Goal: Transaction & Acquisition: Subscribe to service/newsletter

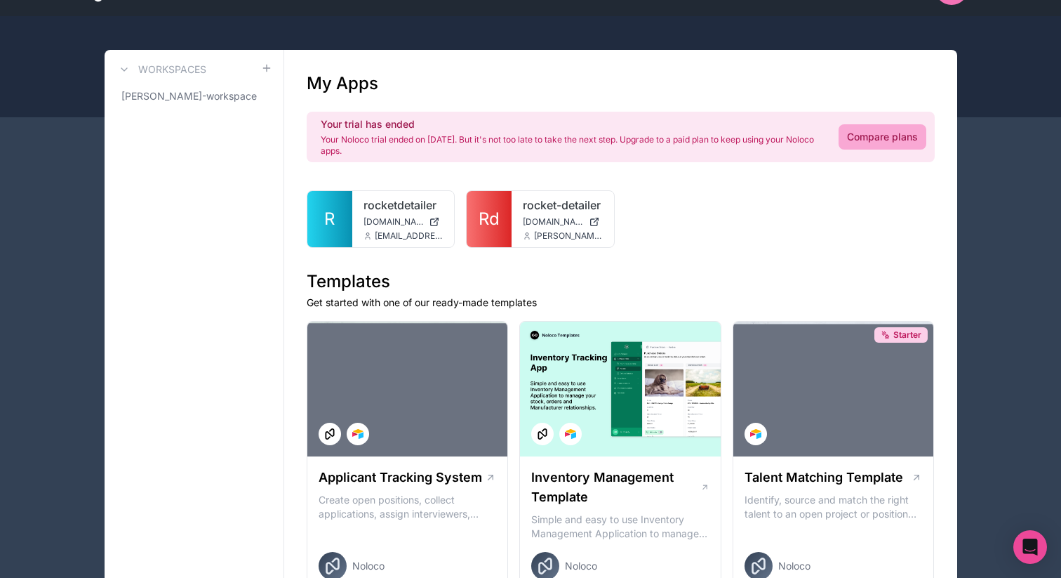
scroll to position [49, 0]
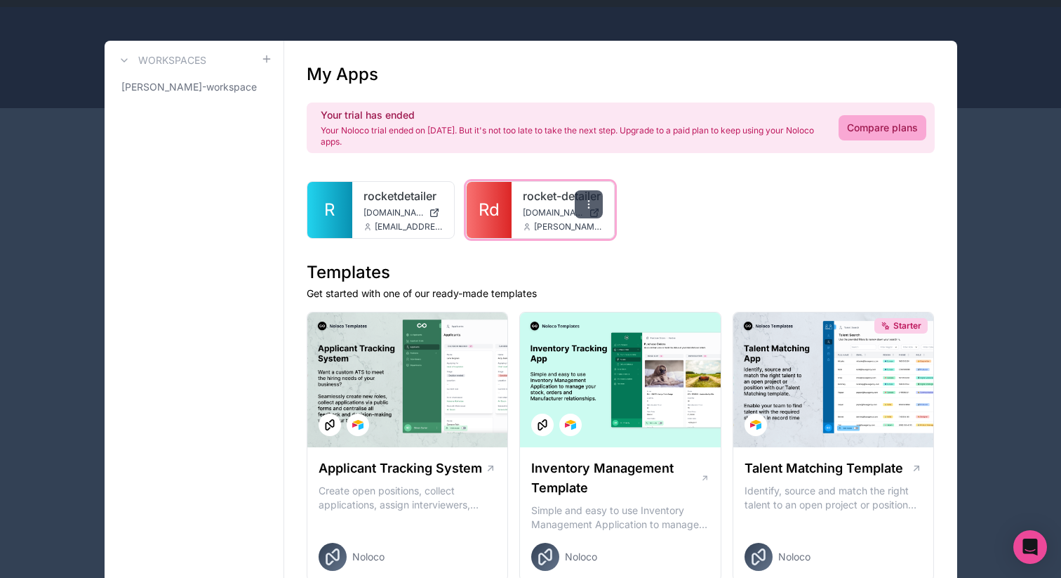
click at [585, 205] on icon at bounding box center [588, 204] width 11 height 11
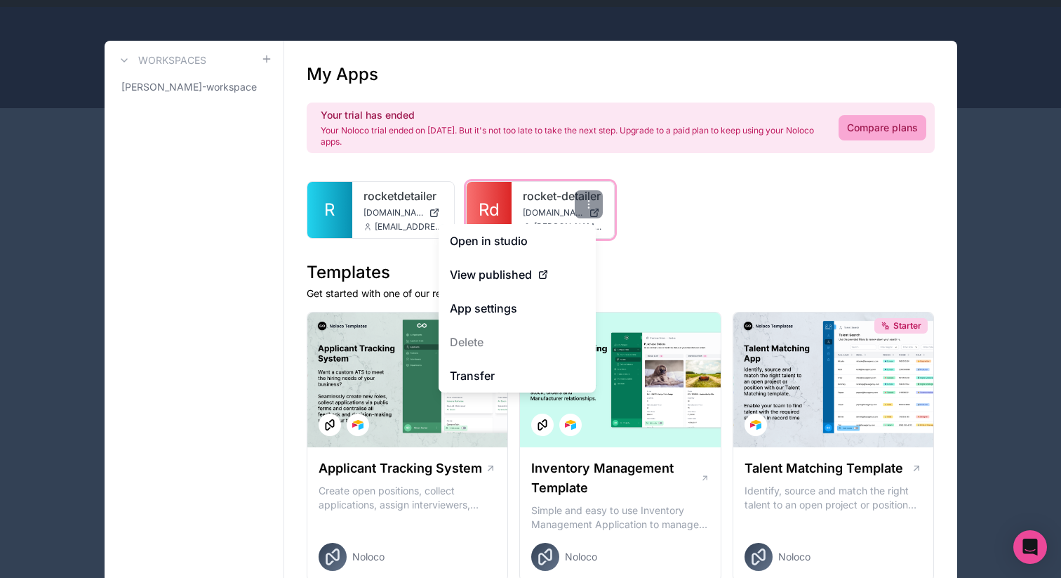
click at [545, 212] on span "[DOMAIN_NAME]" at bounding box center [553, 212] width 60 height 11
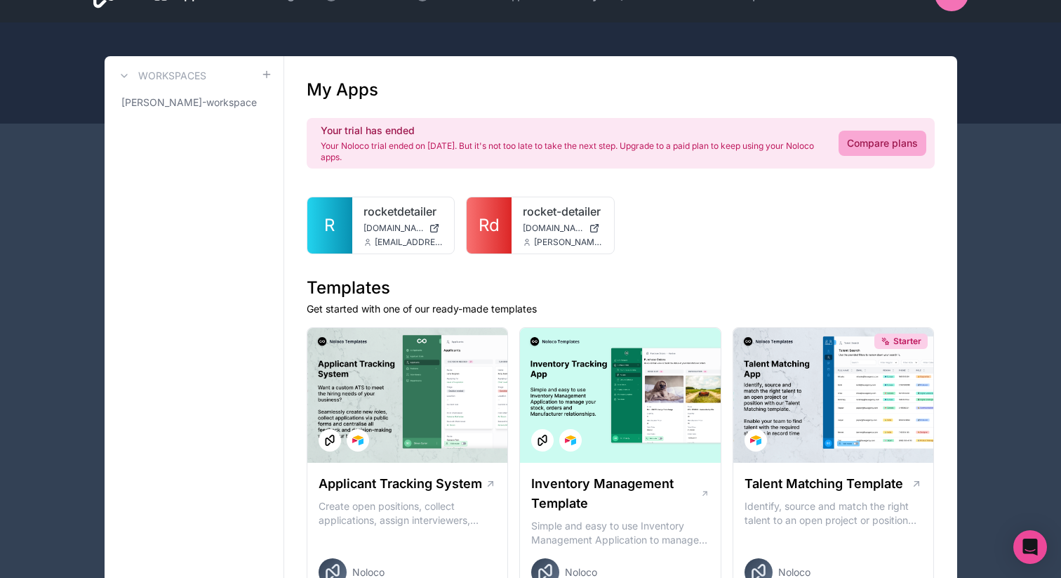
scroll to position [26, 0]
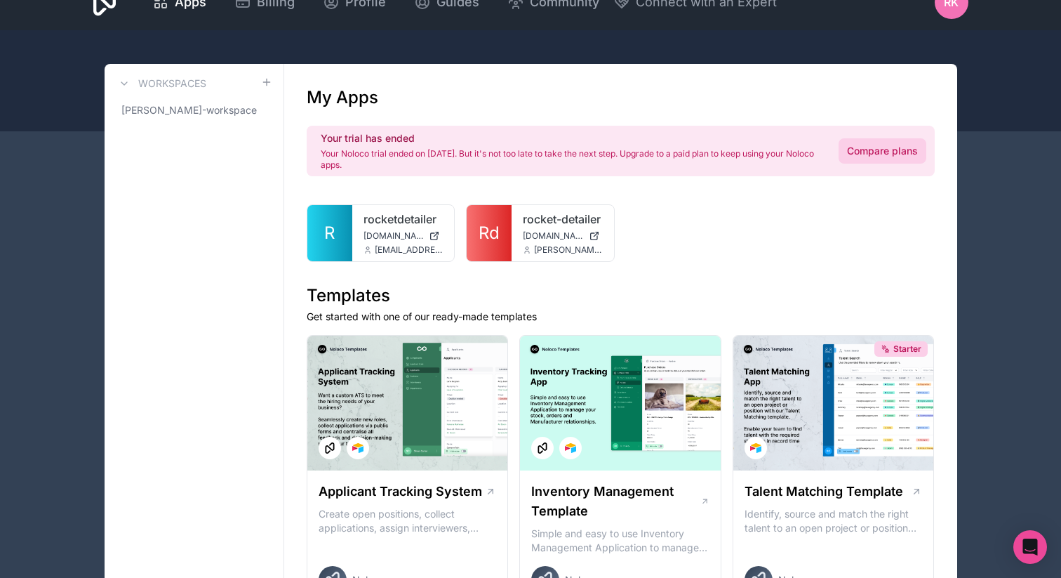
click at [899, 159] on link "Compare plans" at bounding box center [883, 150] width 88 height 25
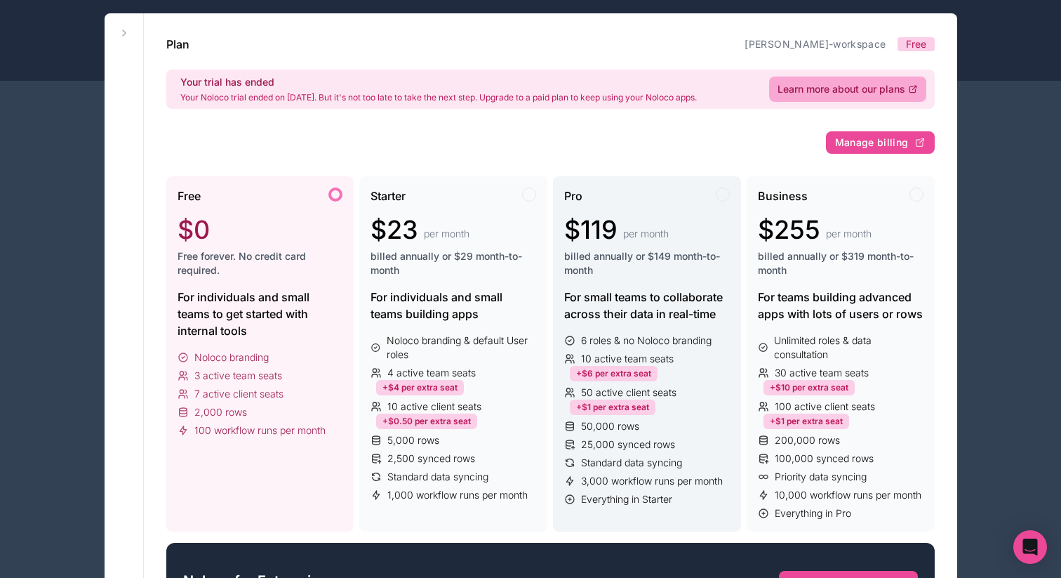
scroll to position [293, 0]
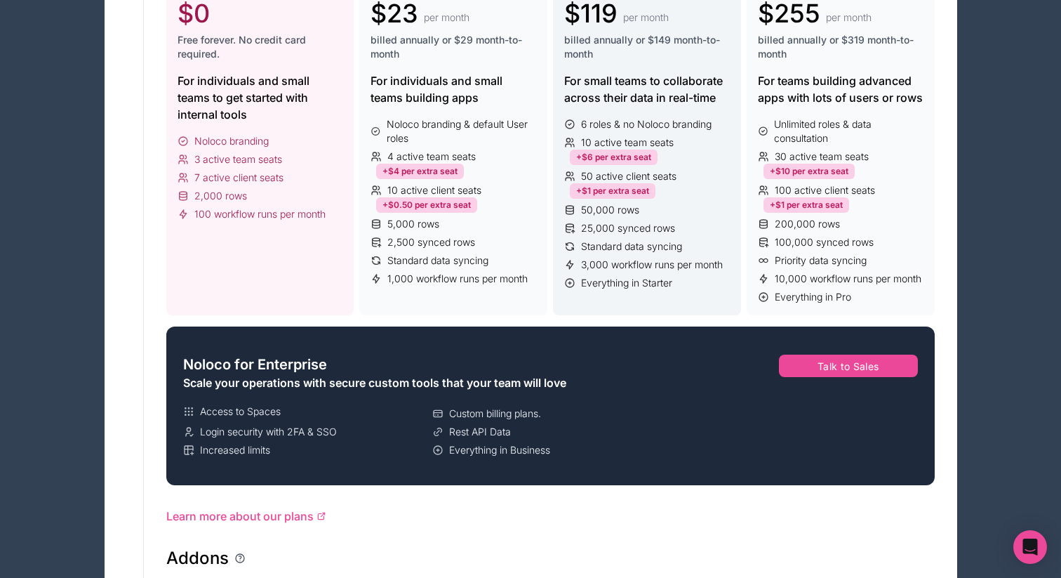
click at [638, 344] on div "Noloco for Enterprise Scale your operations with secure custom tools that your …" at bounding box center [430, 405] width 516 height 147
click at [655, 265] on span "3,000 workflow runs per month" at bounding box center [652, 265] width 142 height 14
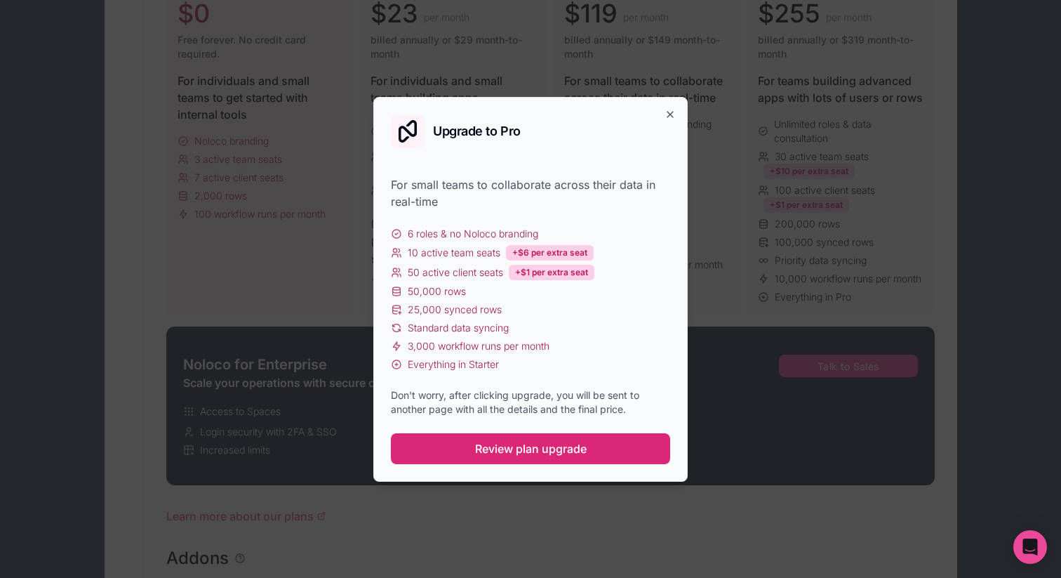
click at [554, 453] on span "Review plan upgrade" at bounding box center [531, 448] width 112 height 17
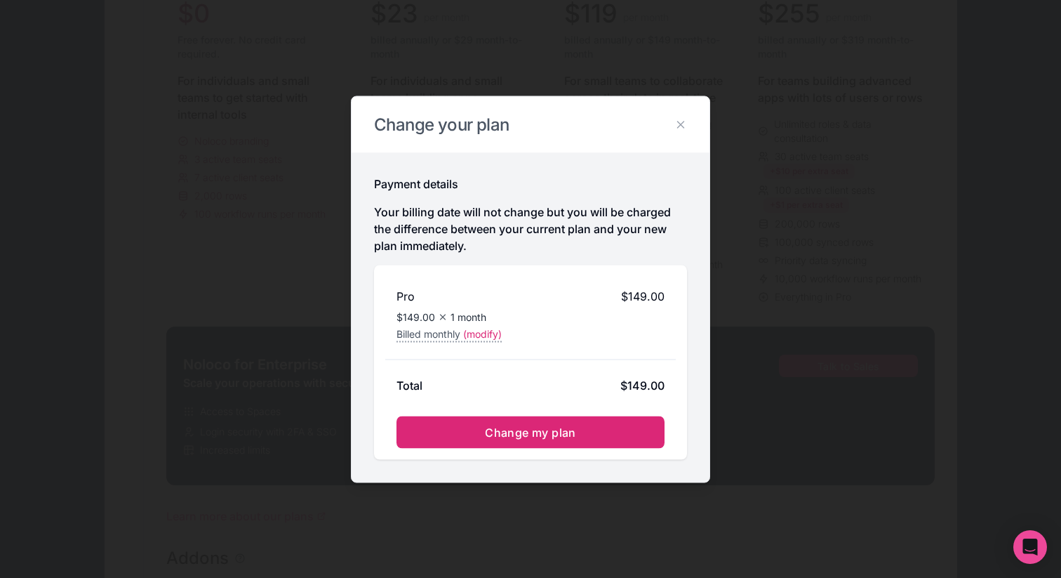
click at [562, 418] on button "Change my plan" at bounding box center [531, 432] width 268 height 32
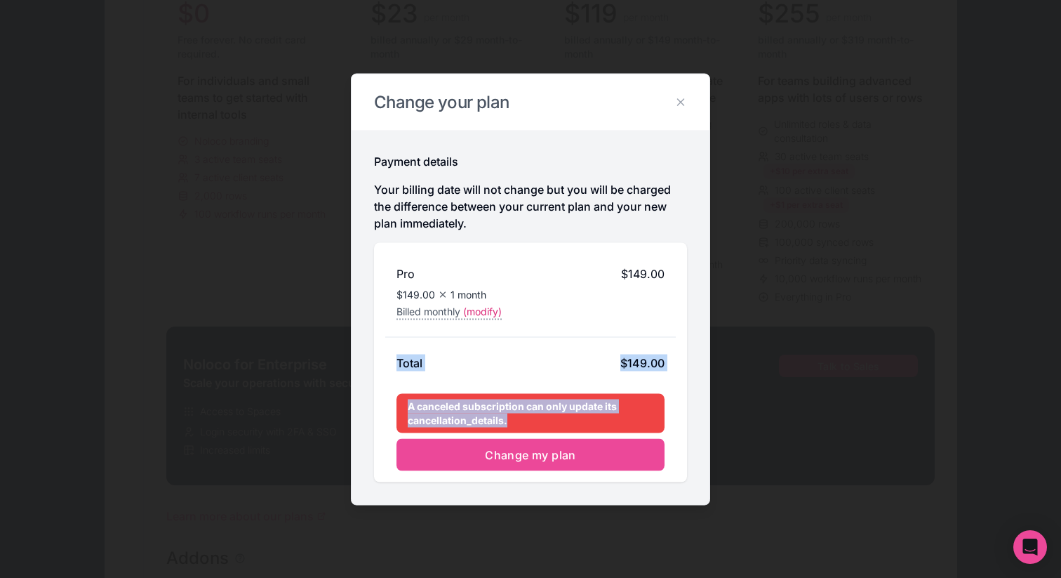
drag, startPoint x: 510, startPoint y: 432, endPoint x: 366, endPoint y: 344, distance: 168.9
click at [366, 344] on div "Payment details Your billing date will not change but you will be charged the d…" at bounding box center [531, 317] width 358 height 374
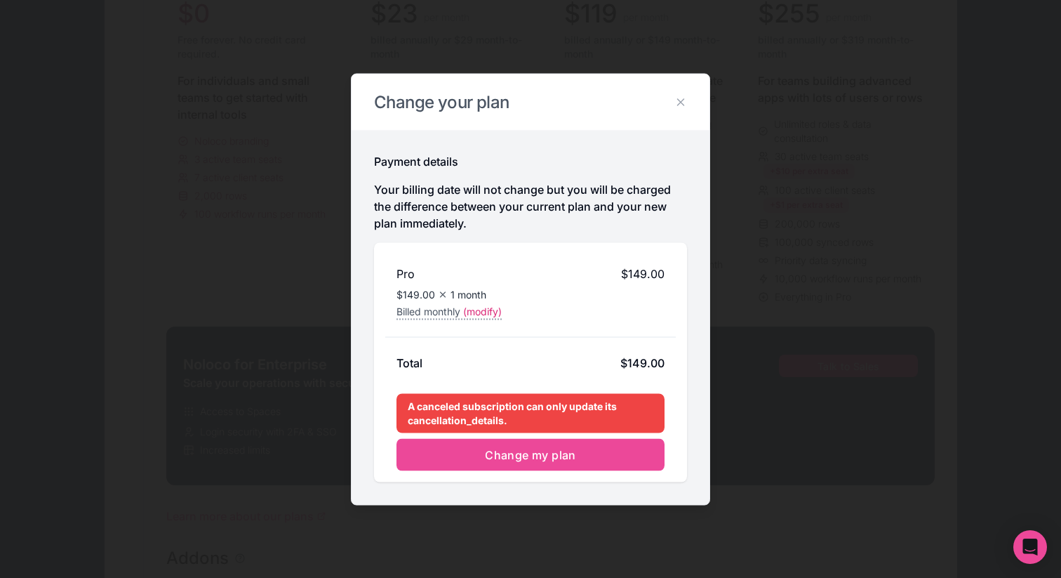
click at [504, 380] on div "Total $149.00" at bounding box center [530, 365] width 291 height 45
click at [681, 88] on div "Change your plan" at bounding box center [531, 102] width 358 height 56
click at [681, 94] on h2 "Change your plan" at bounding box center [530, 102] width 313 height 22
click at [679, 105] on icon at bounding box center [681, 101] width 13 height 13
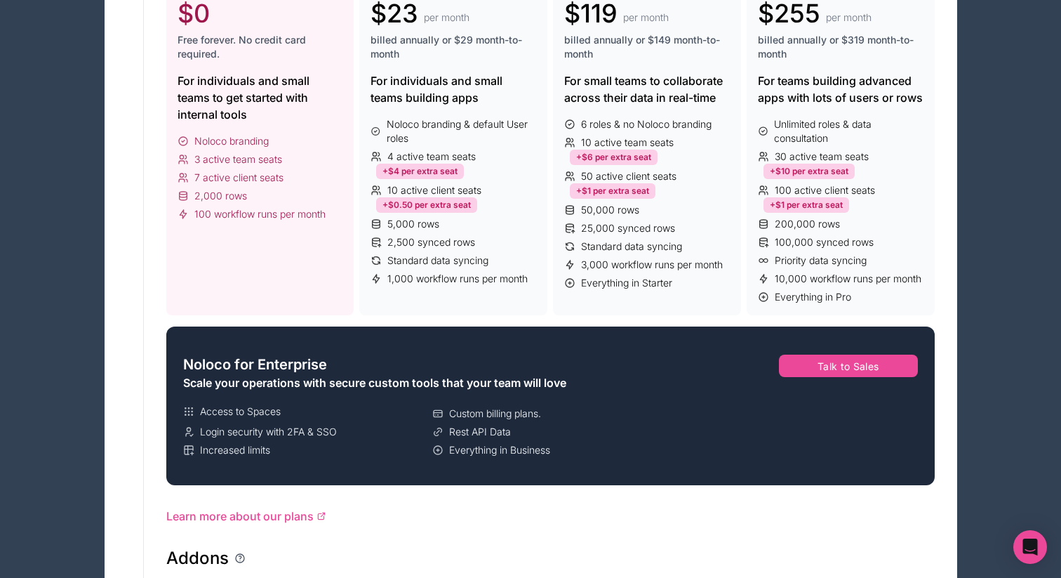
click at [1007, 529] on div "Apps Billing Profile Guides Community Connect with an Expert RK Billing Profile…" at bounding box center [530, 538] width 1061 height 1662
click at [1038, 541] on div "Open Intercom Messenger" at bounding box center [1030, 547] width 37 height 37
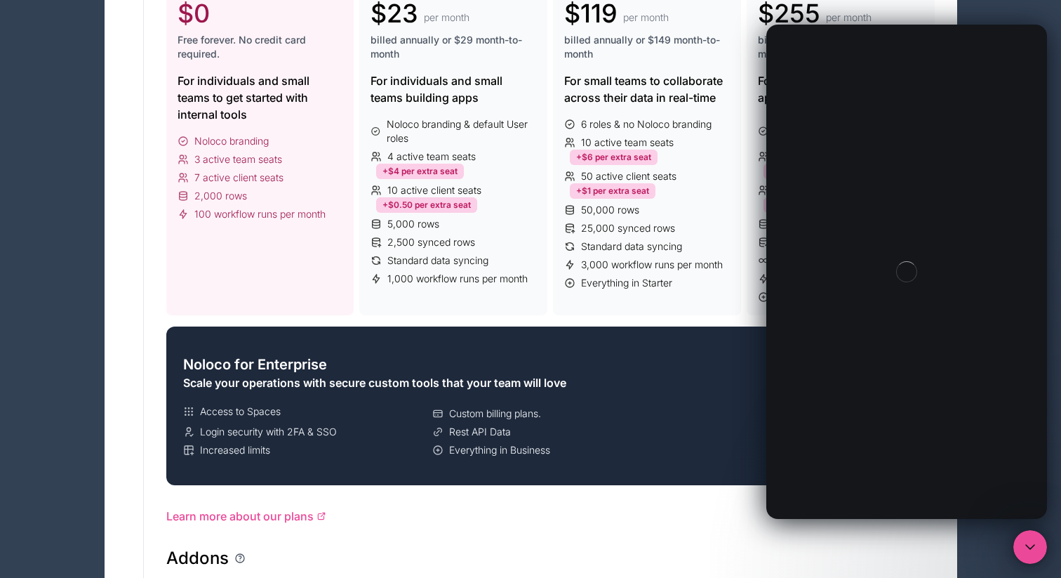
scroll to position [0, 0]
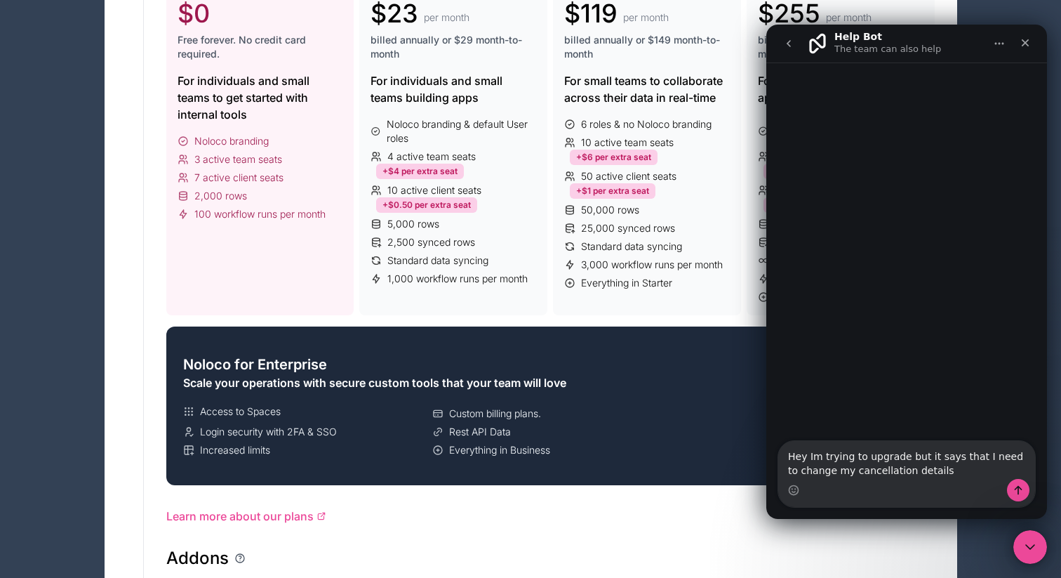
type textarea "Hey Im trying to upgrade but it says that I need to change my cancellation deta…"
click at [1010, 490] on button "Send a message…" at bounding box center [1018, 490] width 22 height 22
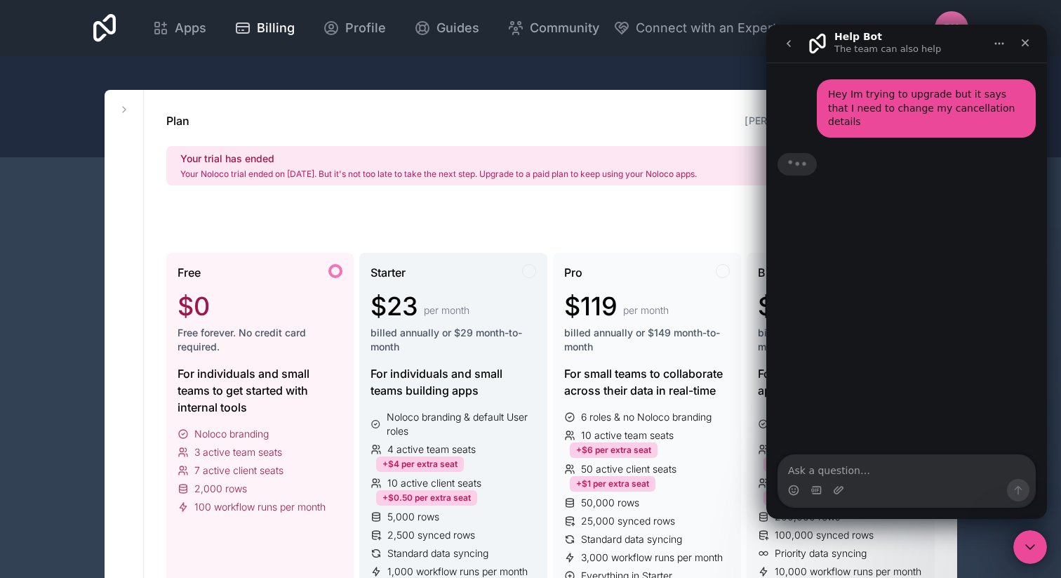
scroll to position [122, 0]
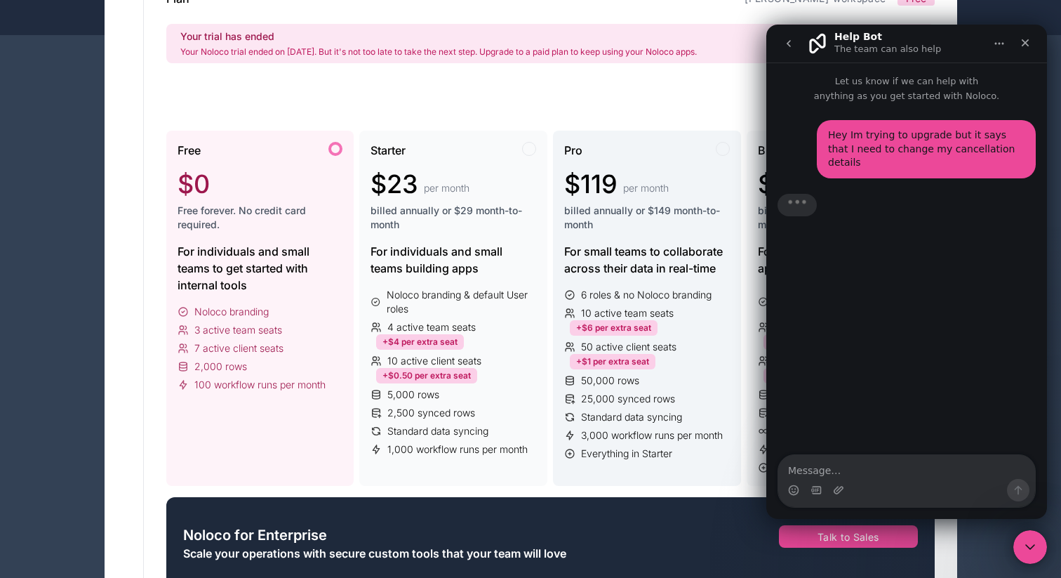
click at [571, 410] on div "Standard data syncing" at bounding box center [647, 417] width 166 height 14
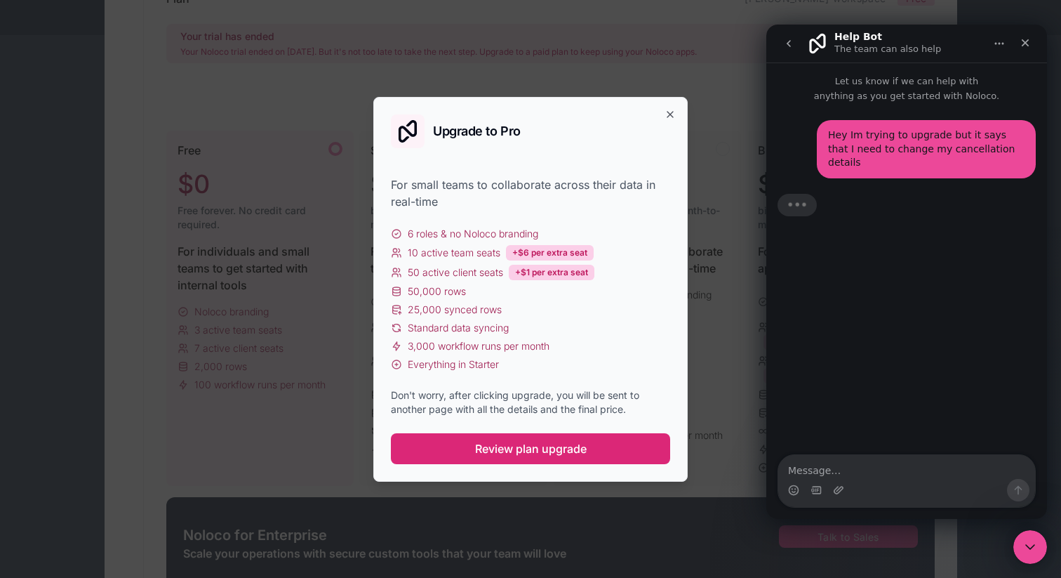
click at [562, 451] on span "Review plan upgrade" at bounding box center [531, 448] width 112 height 17
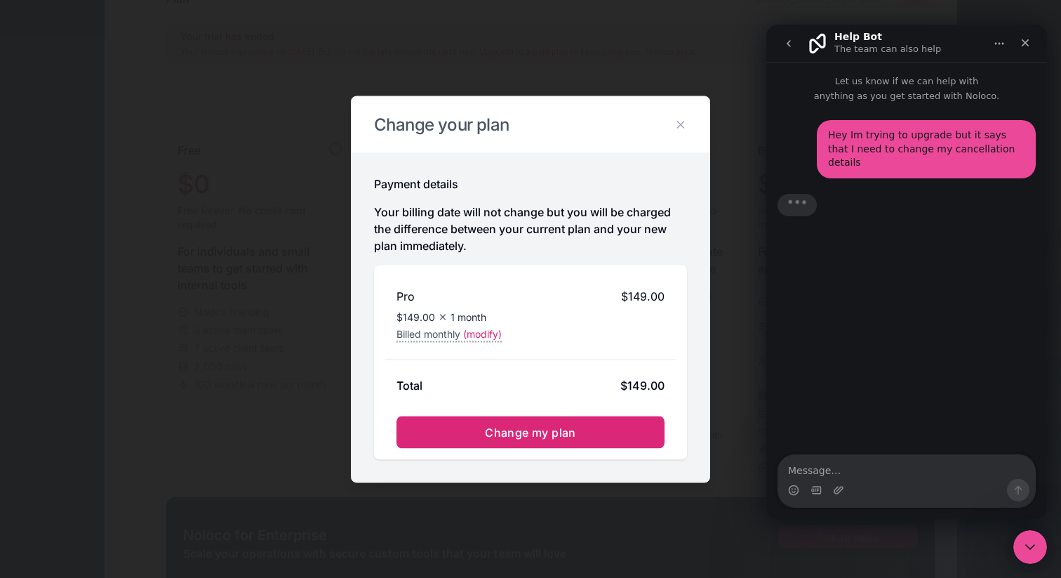
click at [562, 435] on span "Change my plan" at bounding box center [530, 432] width 91 height 14
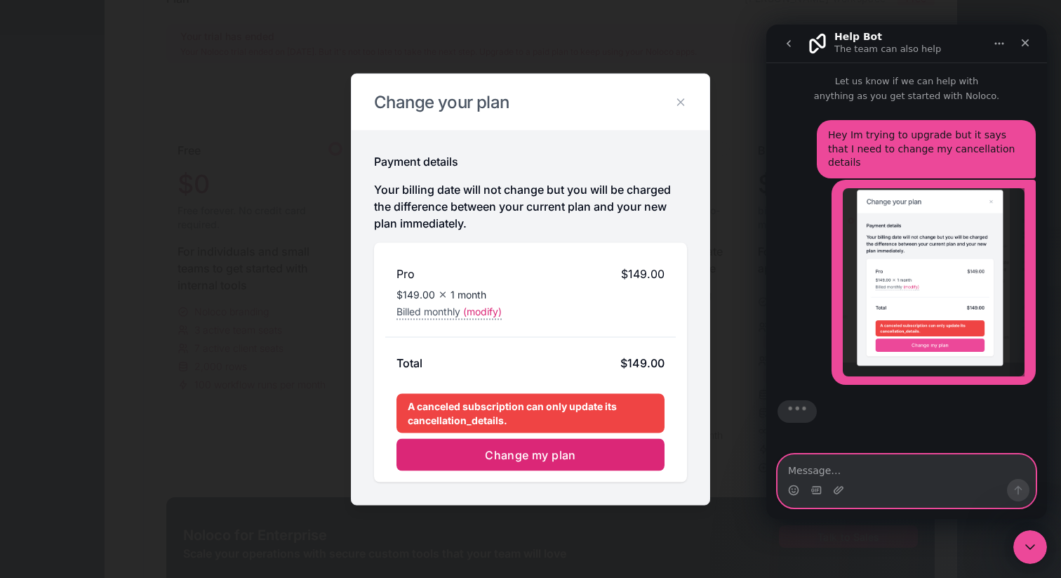
click at [840, 461] on textarea "Message…" at bounding box center [907, 467] width 257 height 24
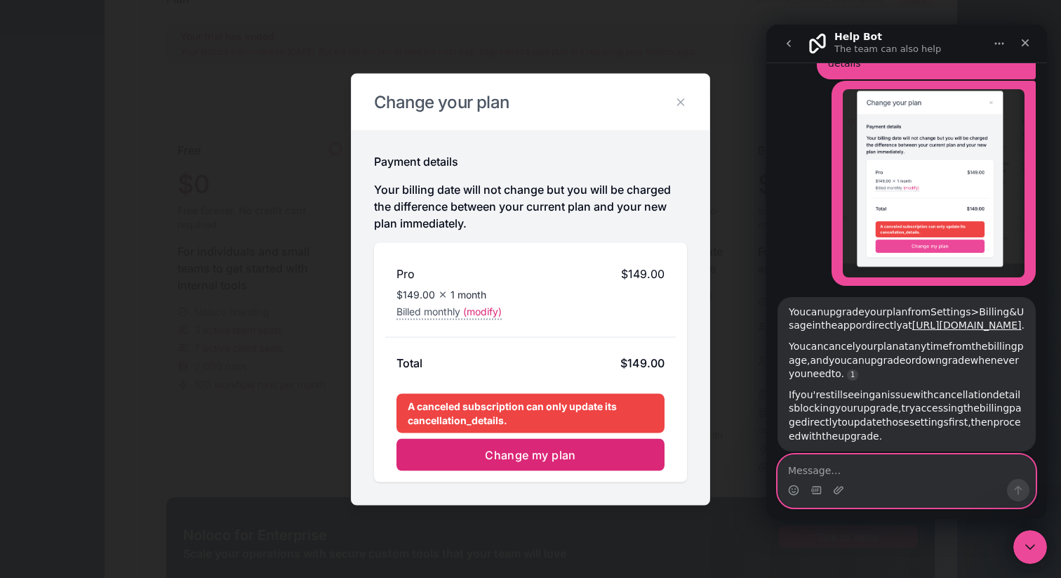
scroll to position [111, 0]
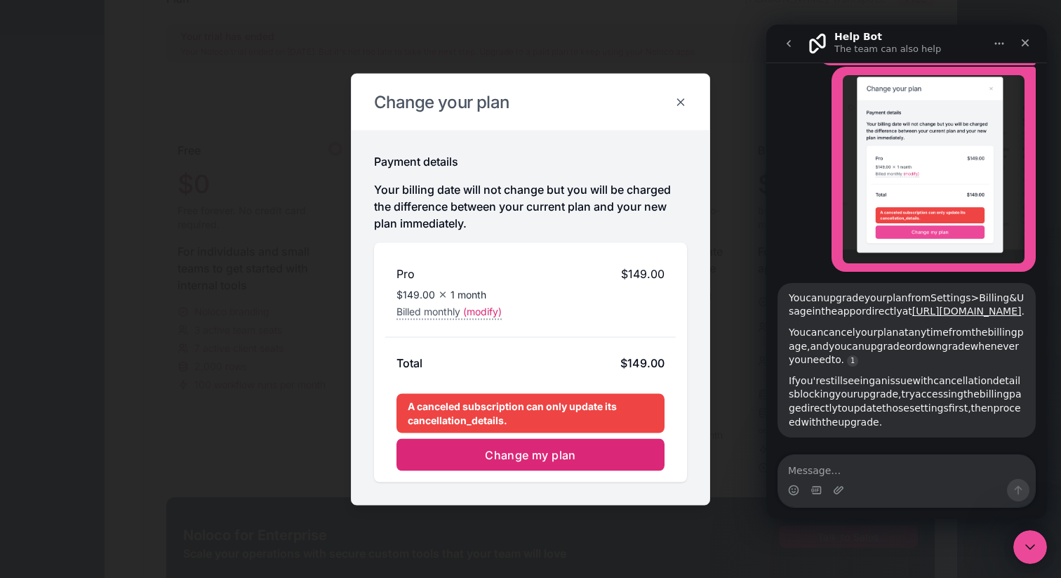
click at [687, 102] on icon at bounding box center [681, 101] width 13 height 13
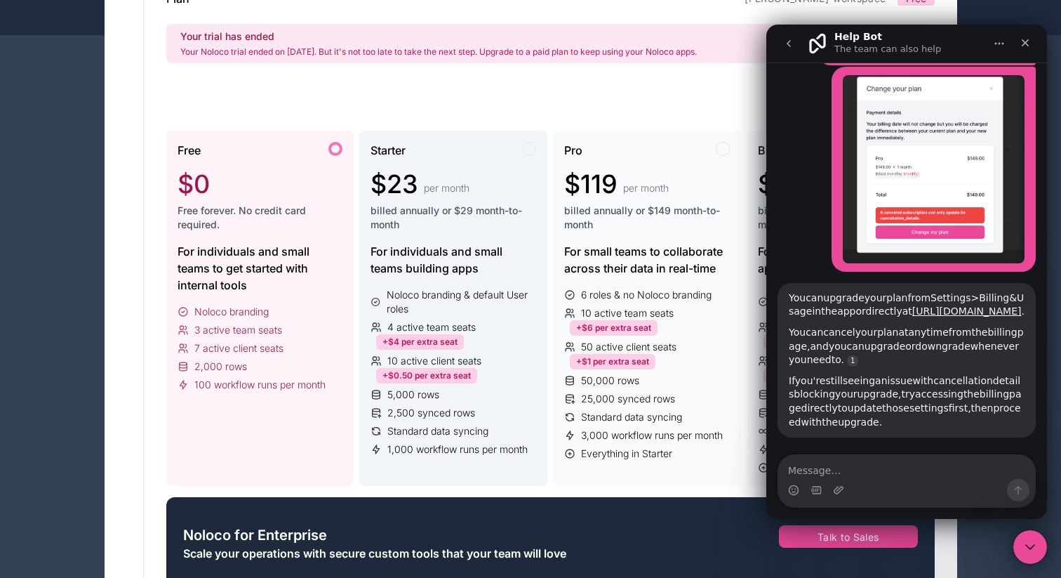
scroll to position [0, 0]
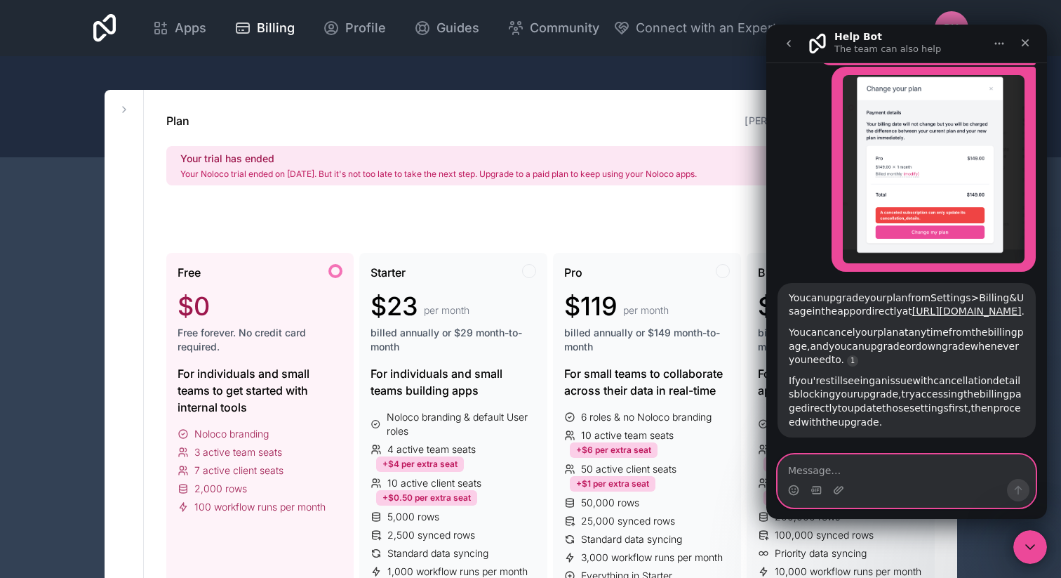
click at [898, 470] on textarea "Message…" at bounding box center [907, 467] width 257 height 24
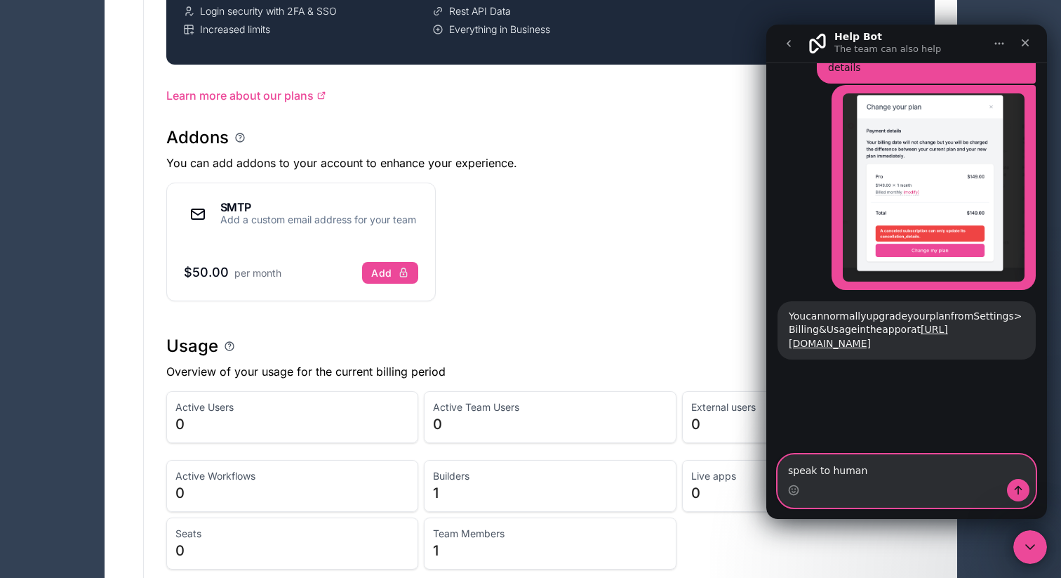
scroll to position [724, 0]
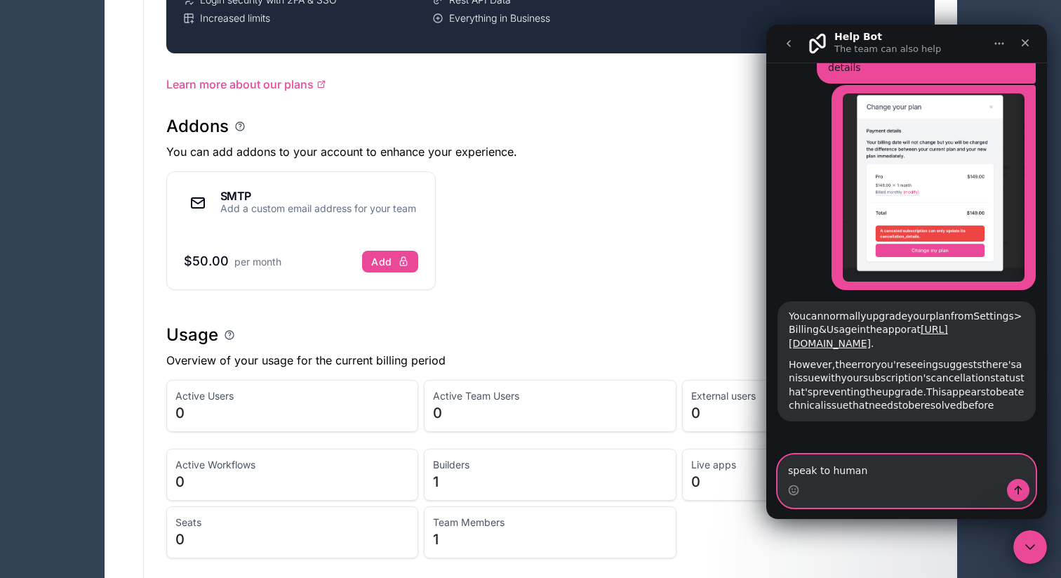
type textarea "speak to human"
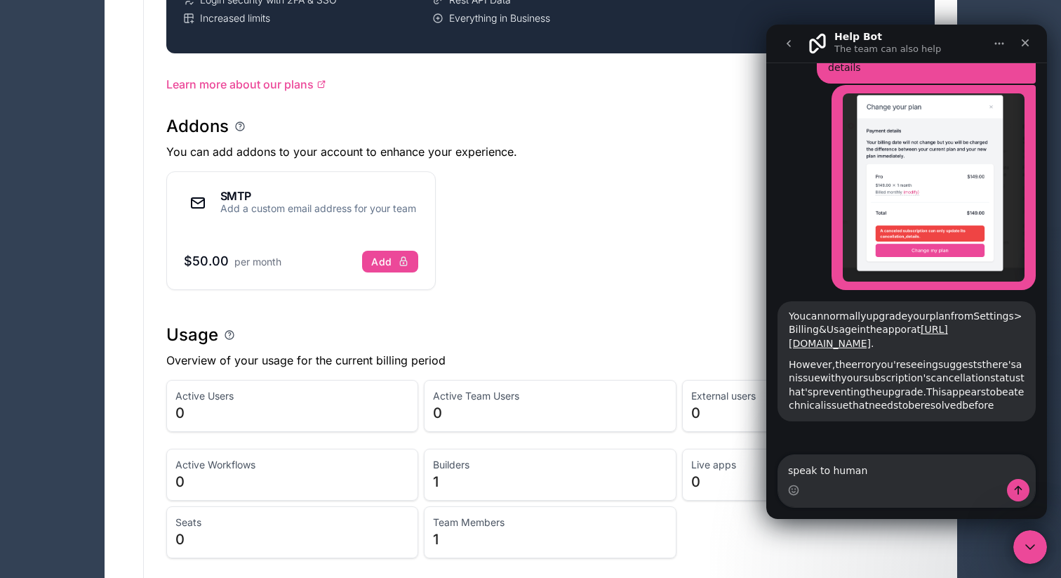
click at [1035, 479] on div "Intercom messenger" at bounding box center [907, 490] width 257 height 22
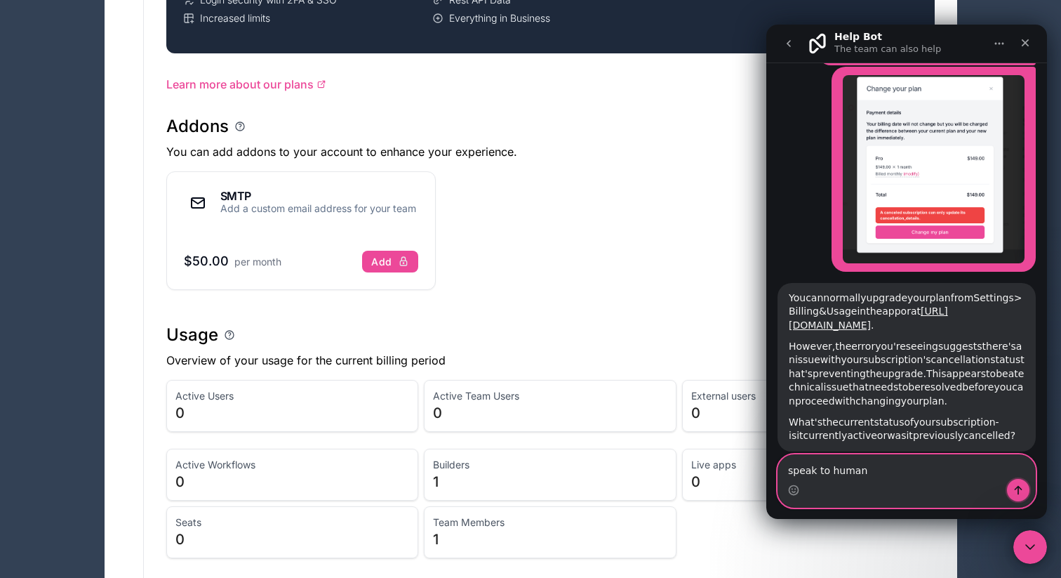
click at [1023, 489] on icon "Send a message…" at bounding box center [1018, 489] width 11 height 11
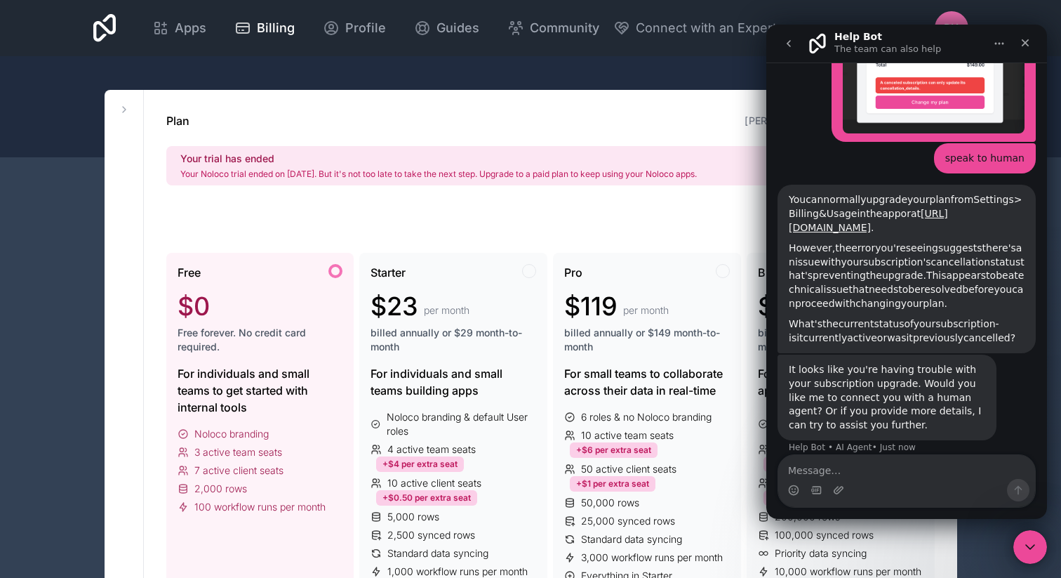
scroll to position [244, 0]
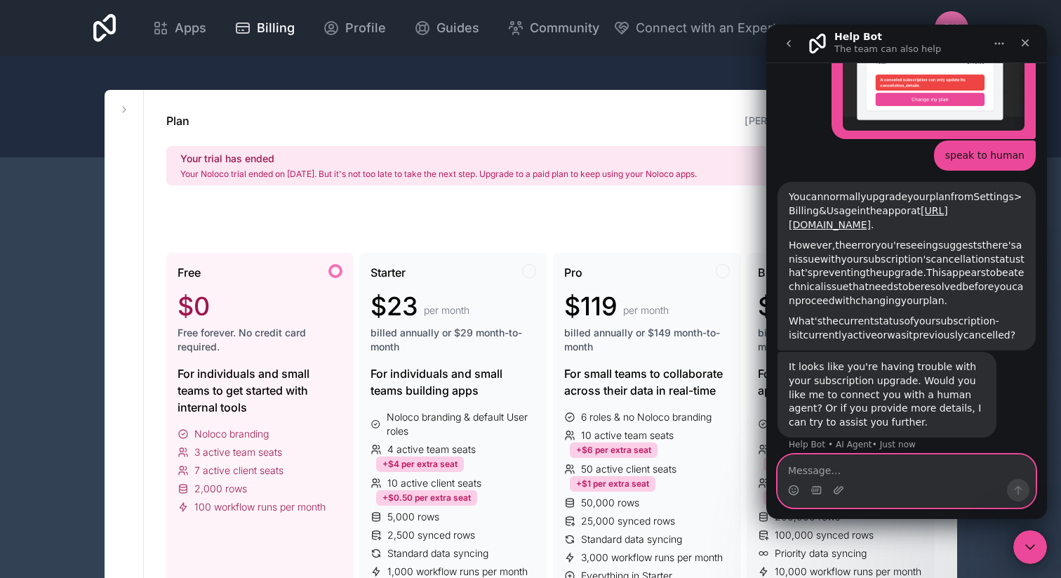
click at [892, 465] on textarea "Message…" at bounding box center [907, 467] width 257 height 24
paste textarea "[URL][DOMAIN_NAME]"
type textarea "speak to himan"
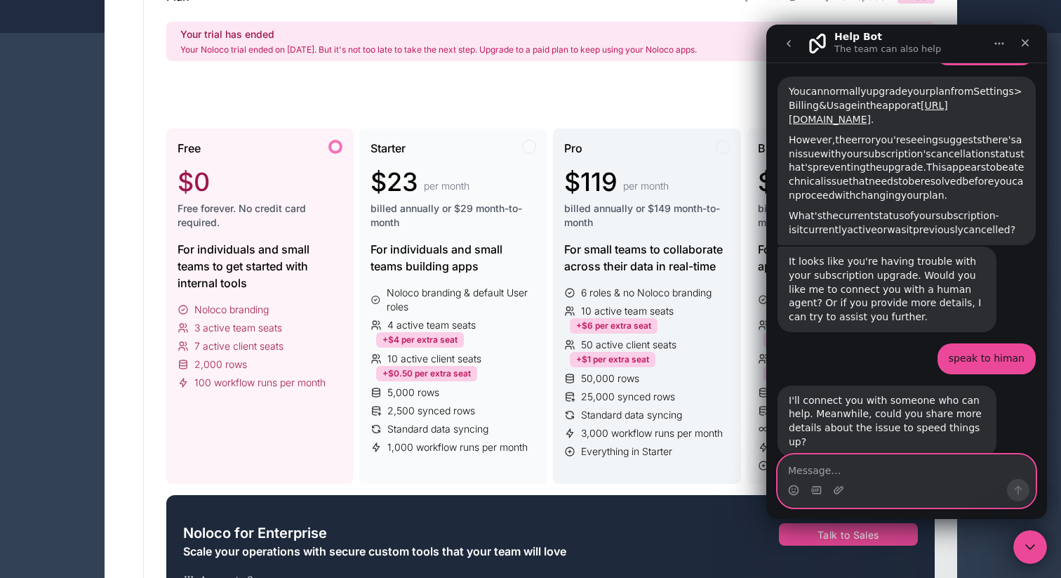
scroll to position [355, 0]
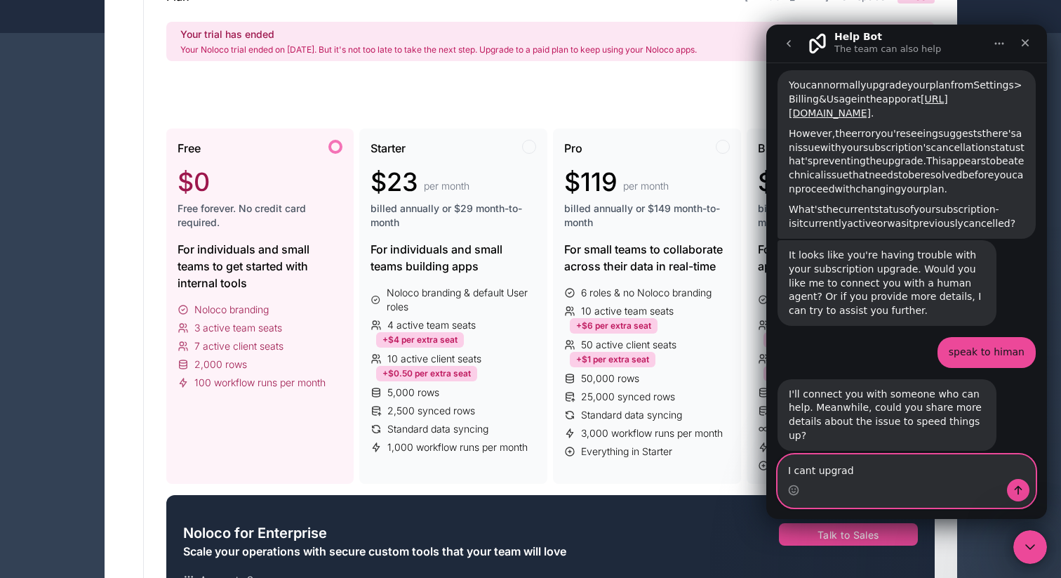
type textarea "I cant upgrade"
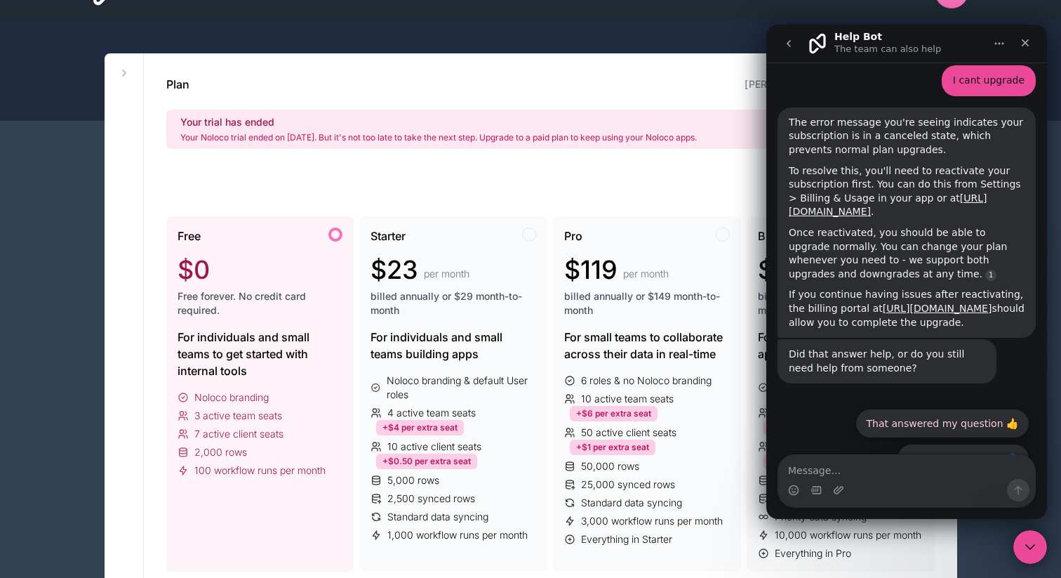
scroll to position [0, 0]
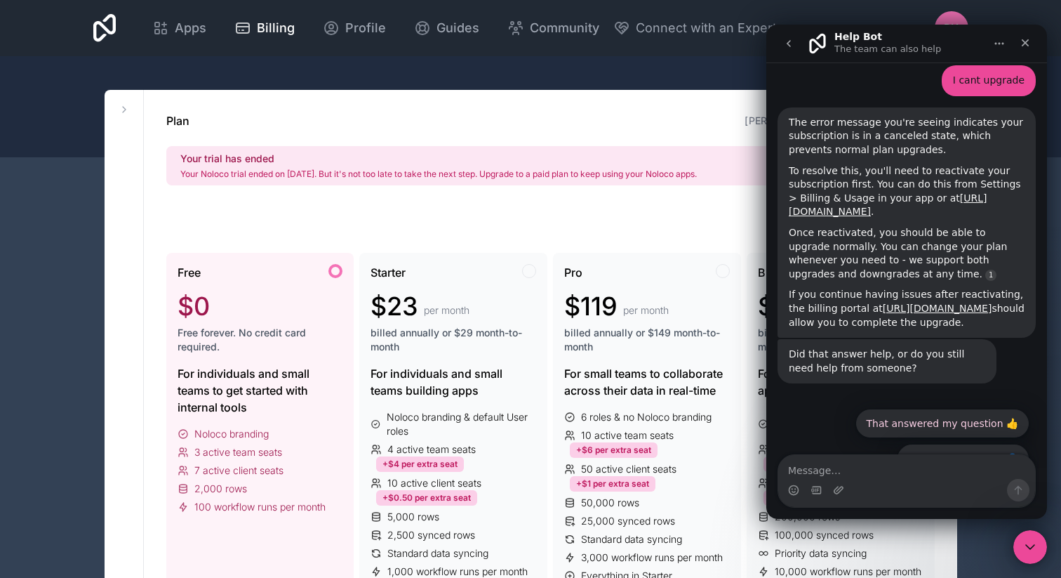
click at [887, 226] on div "Once reactivated, you should be able to upgrade normally. You can change your p…" at bounding box center [907, 253] width 236 height 55
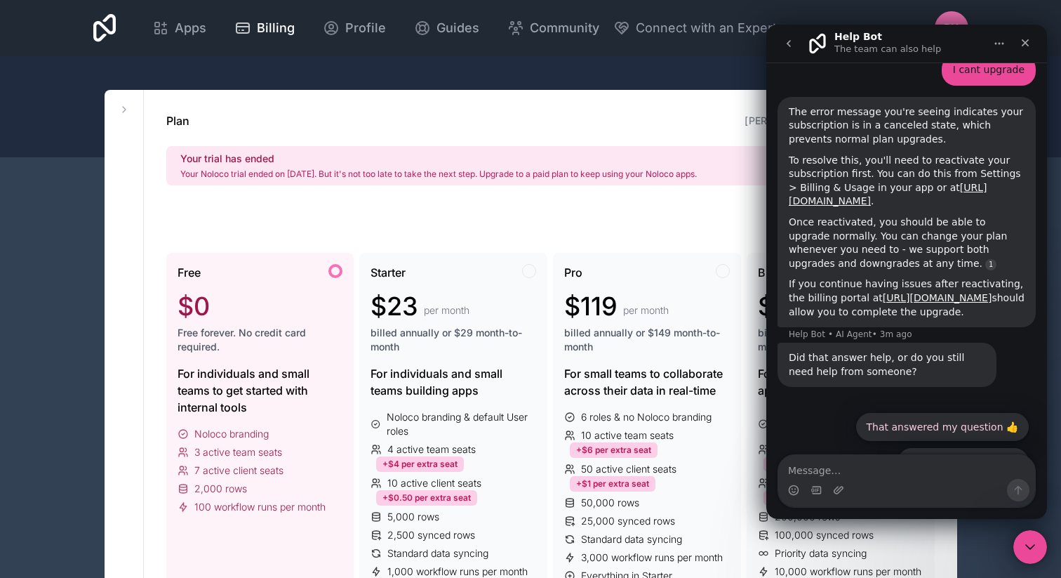
scroll to position [768, 0]
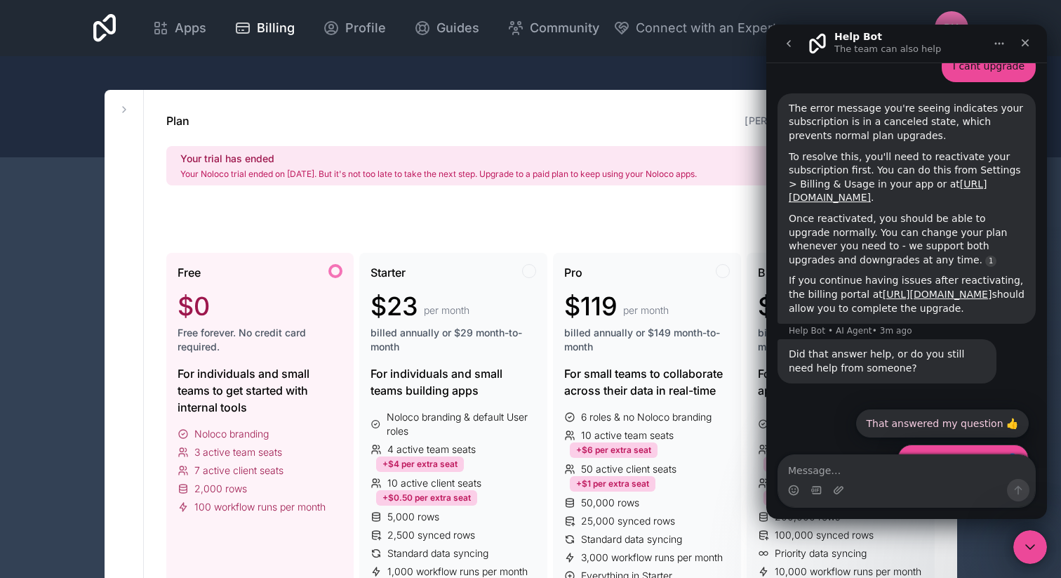
click at [944, 444] on button "No, I still need help 👤" at bounding box center [963, 458] width 131 height 28
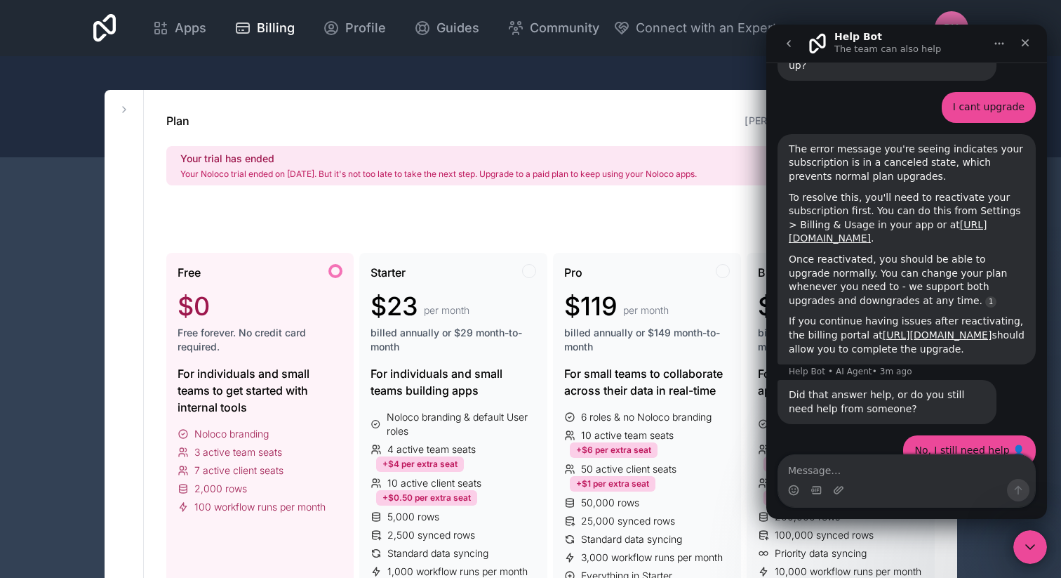
scroll to position [727, 0]
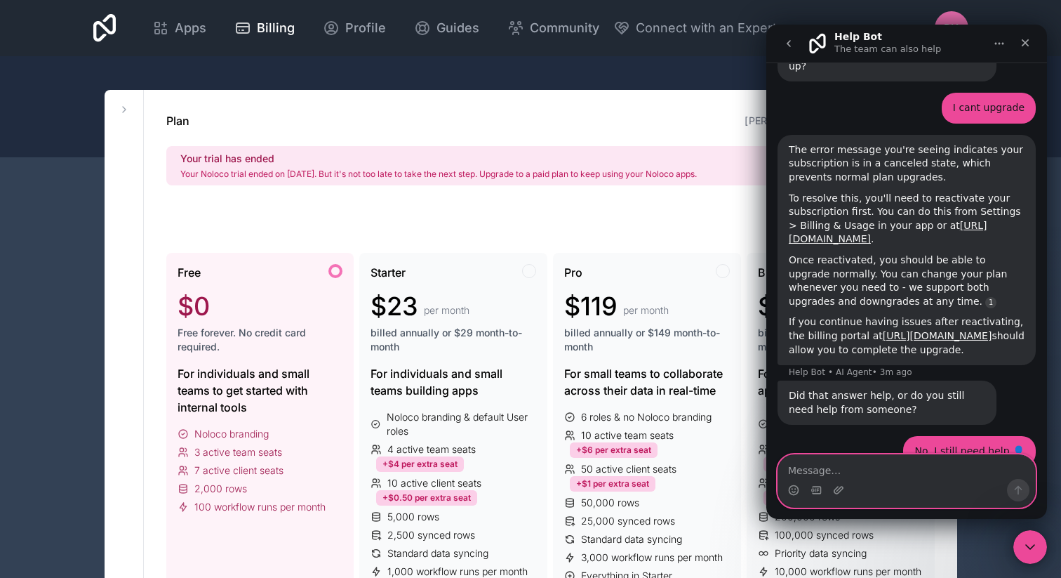
click at [854, 470] on textarea "Message…" at bounding box center [907, 467] width 257 height 24
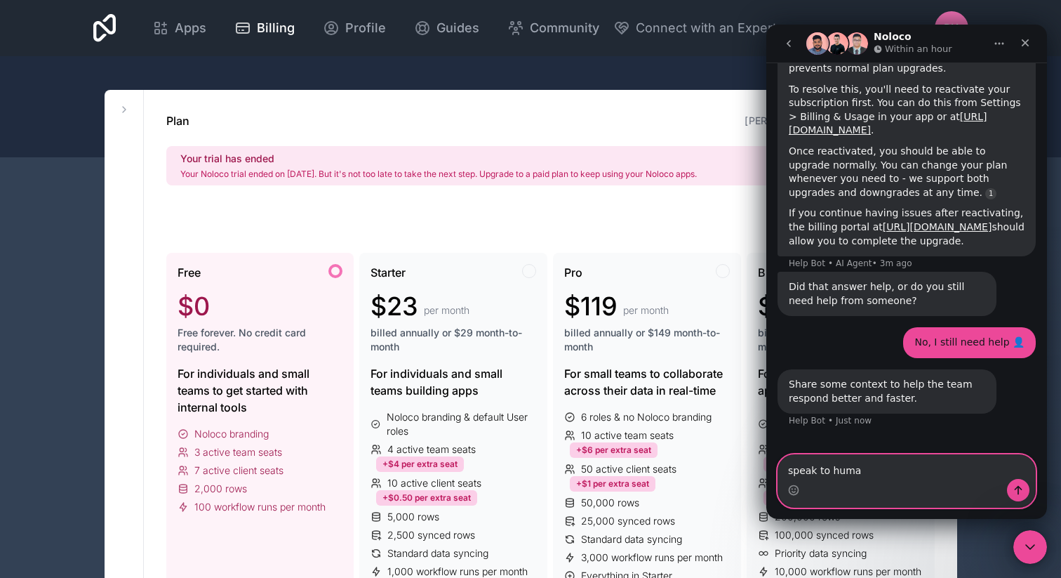
type textarea "speak to human"
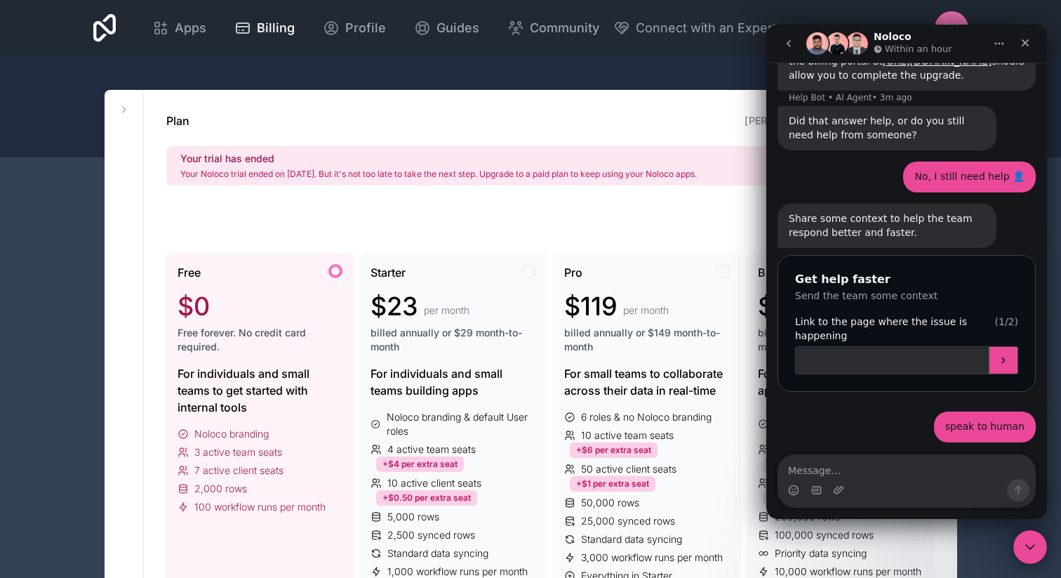
scroll to position [1151, 0]
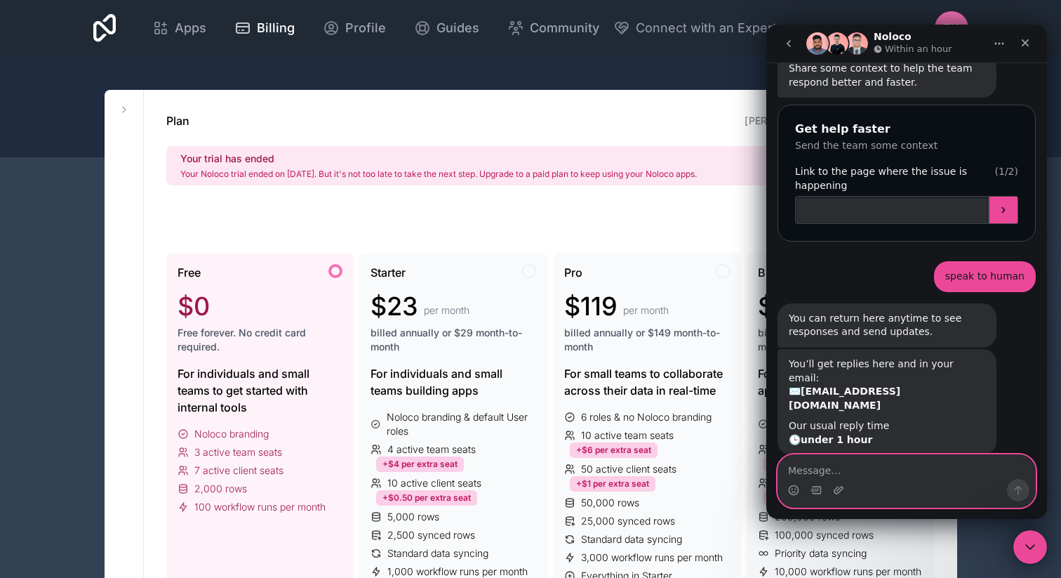
click at [869, 471] on textarea "Message…" at bounding box center [907, 467] width 257 height 24
paste textarea "[URL][DOMAIN_NAME]"
type textarea "[URL][DOMAIN_NAME]"
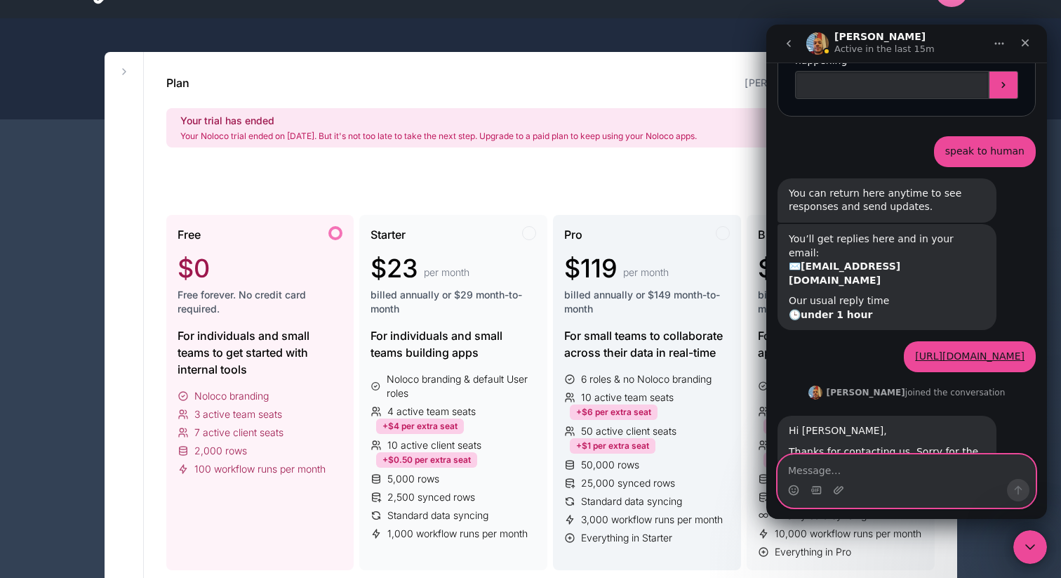
scroll to position [121, 0]
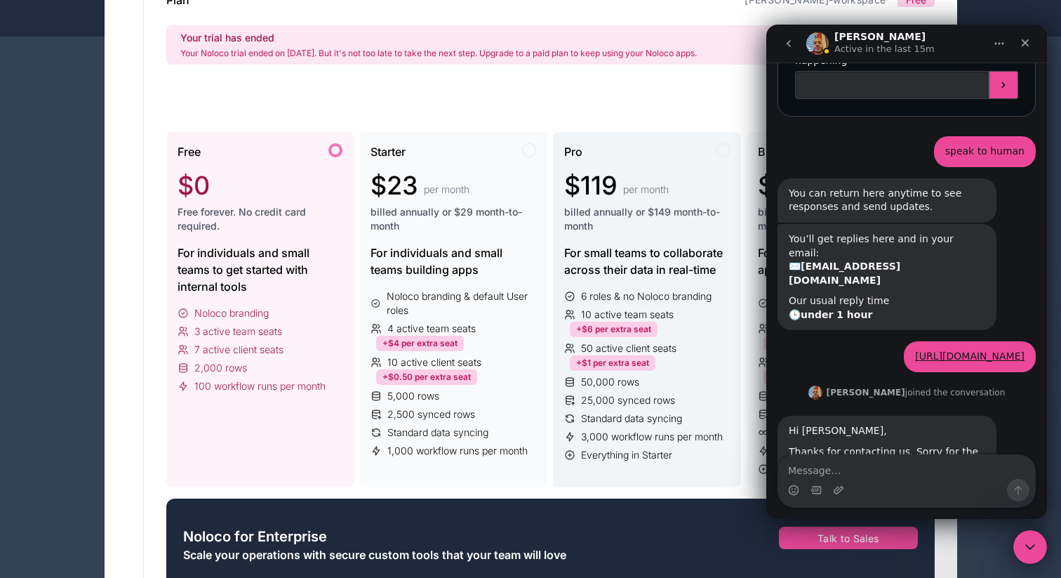
click at [645, 452] on span "Everything in Starter" at bounding box center [626, 455] width 91 height 14
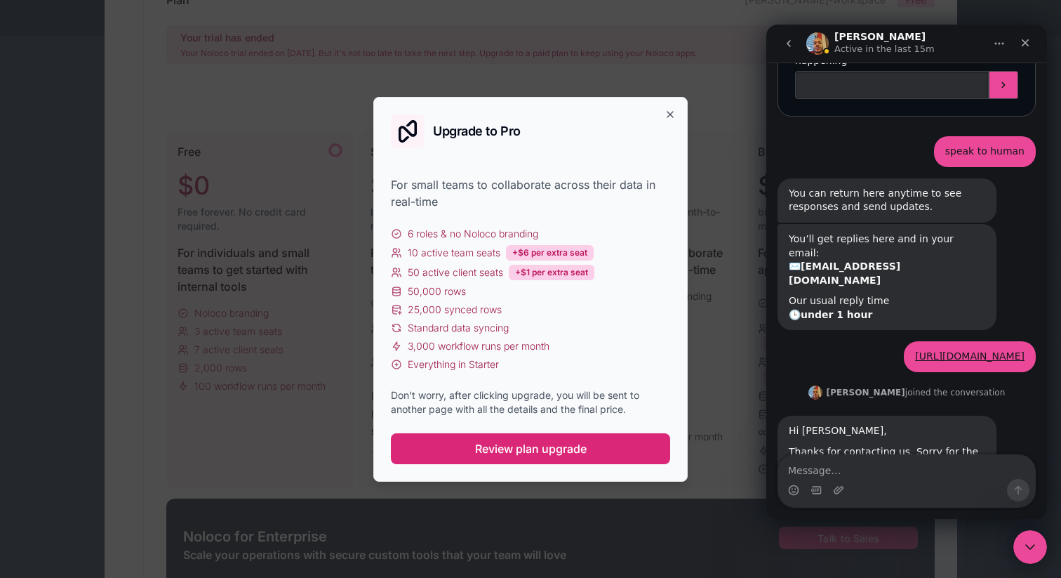
click at [571, 456] on span "Review plan upgrade" at bounding box center [531, 448] width 112 height 17
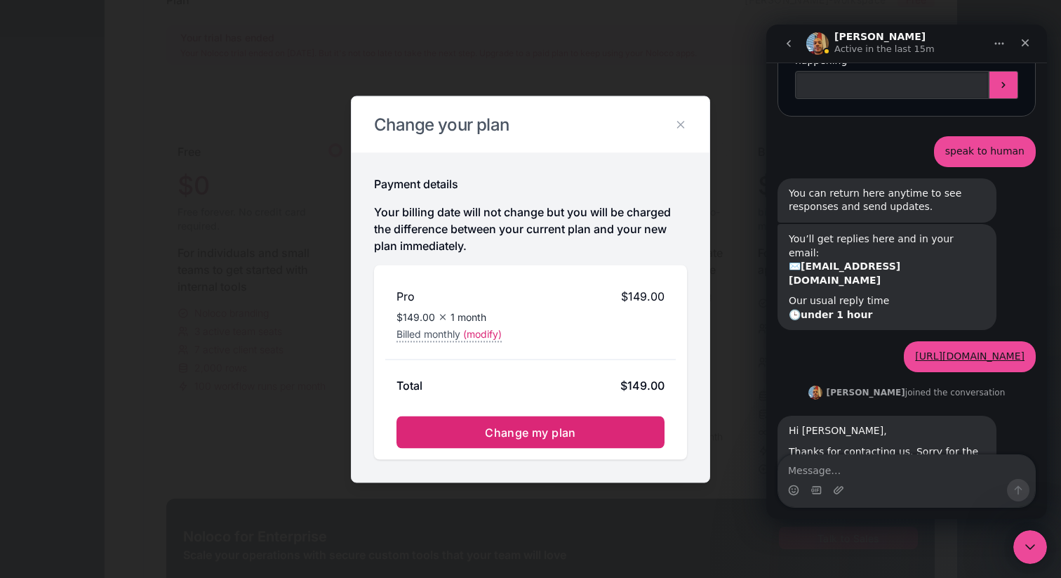
click at [564, 429] on span "Change my plan" at bounding box center [530, 432] width 91 height 14
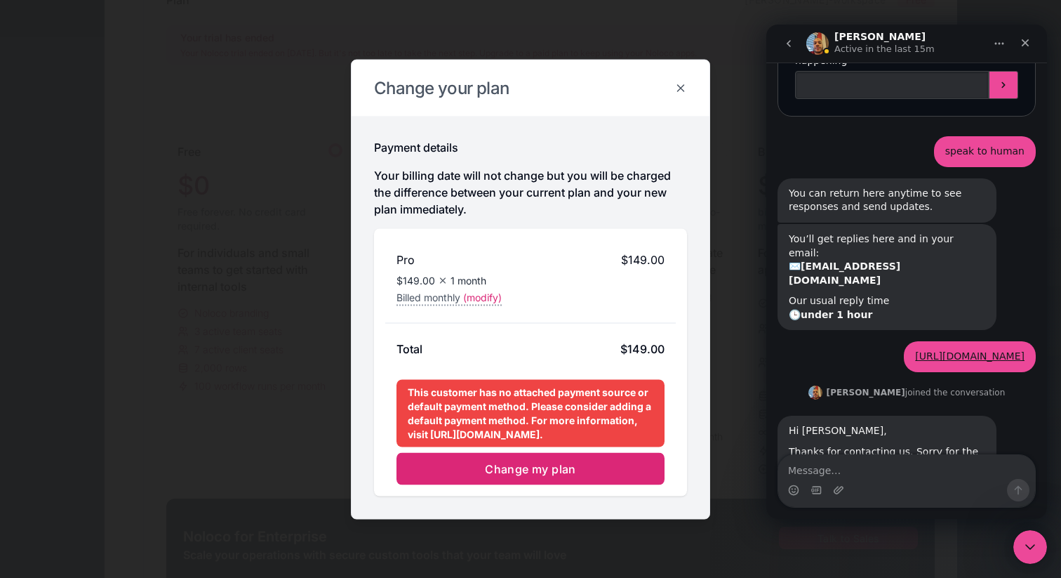
click at [675, 81] on icon at bounding box center [681, 87] width 13 height 13
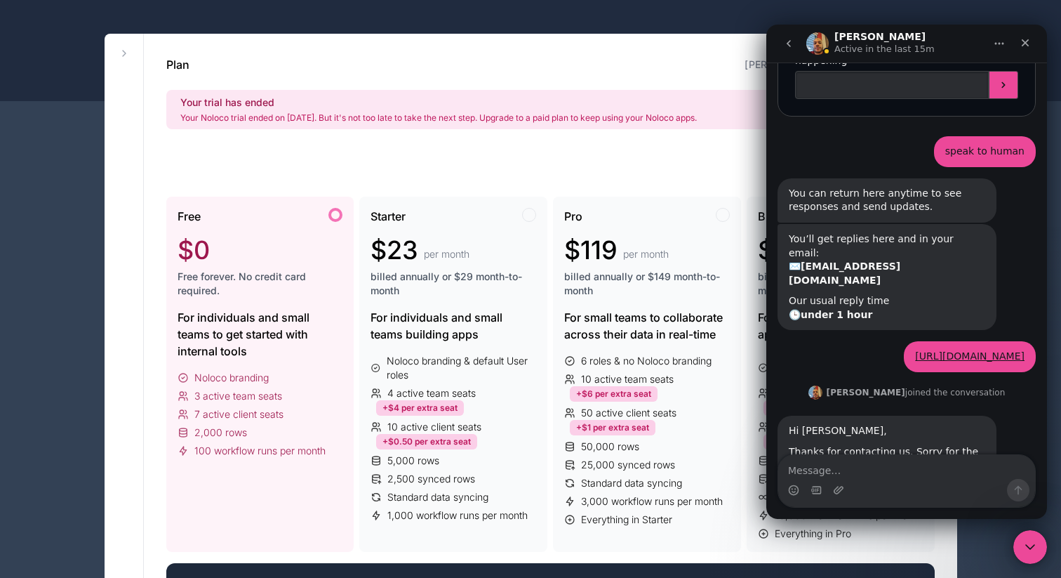
scroll to position [0, 0]
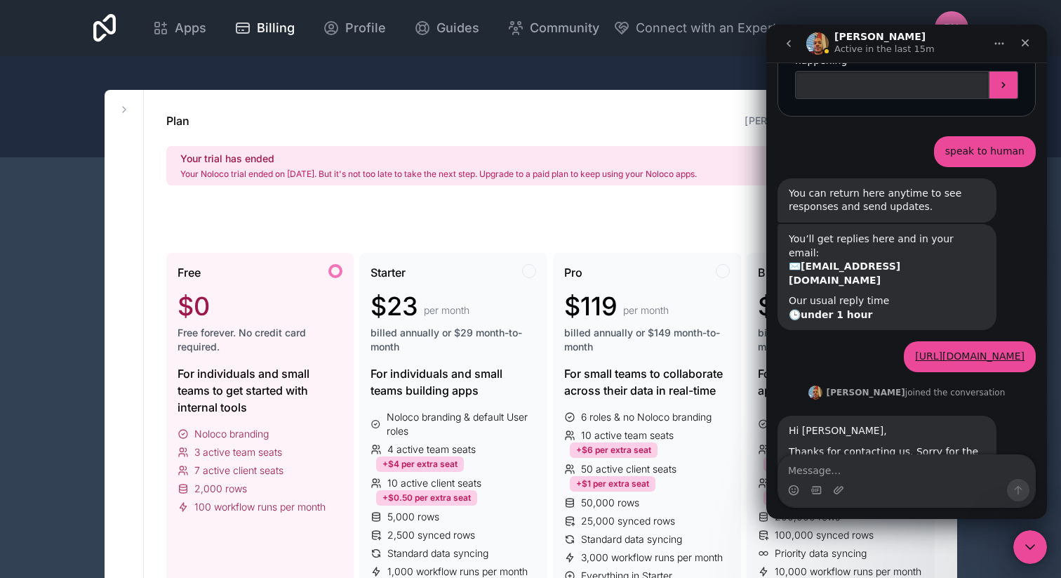
click at [787, 38] on icon "go back" at bounding box center [788, 43] width 11 height 11
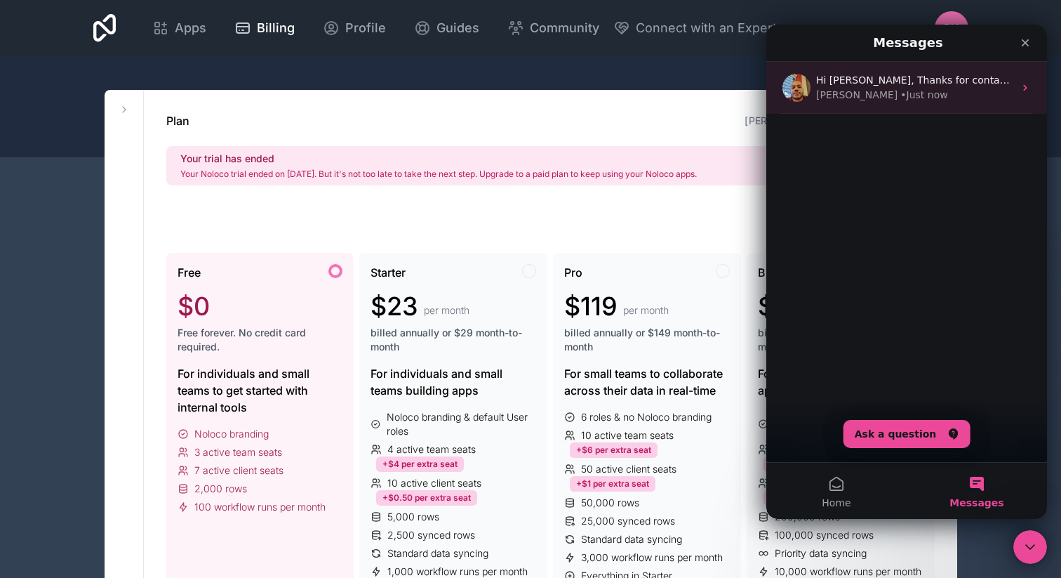
scroll to position [109, 0]
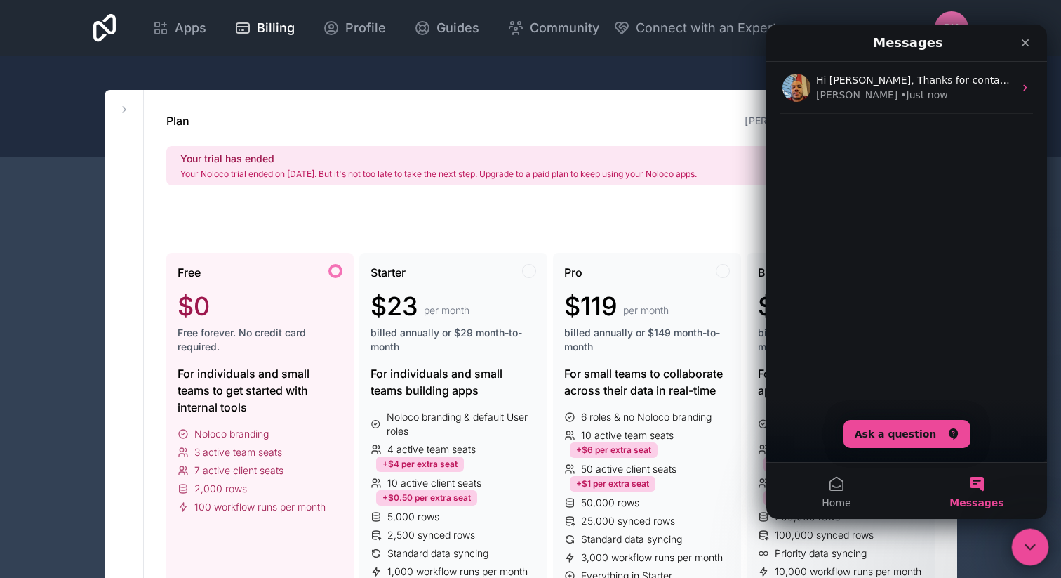
click at [1033, 541] on icon "Close Intercom Messenger" at bounding box center [1028, 544] width 17 height 17
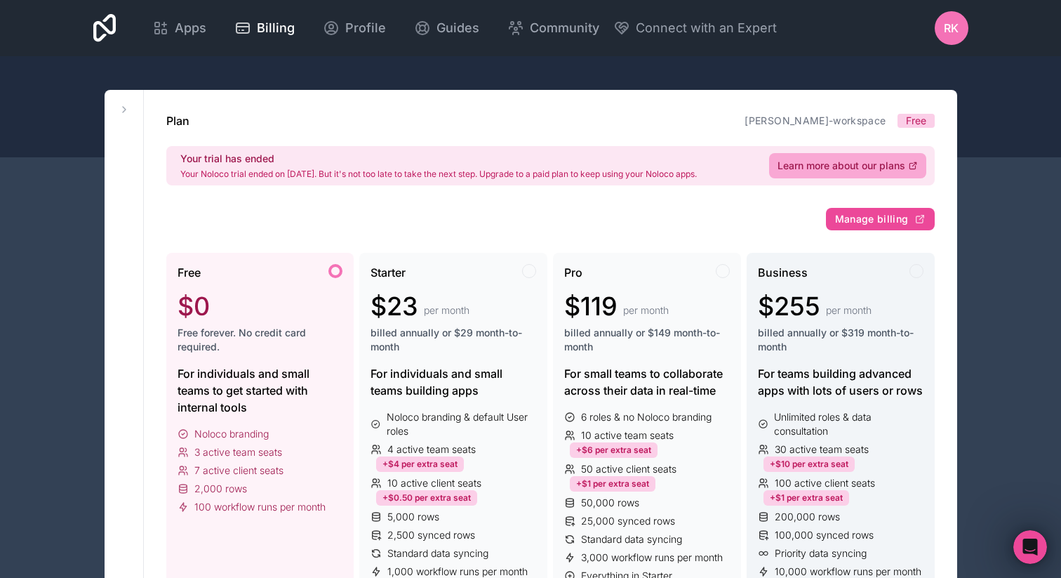
scroll to position [0, 0]
click at [895, 214] on span "Manage billing" at bounding box center [872, 219] width 74 height 13
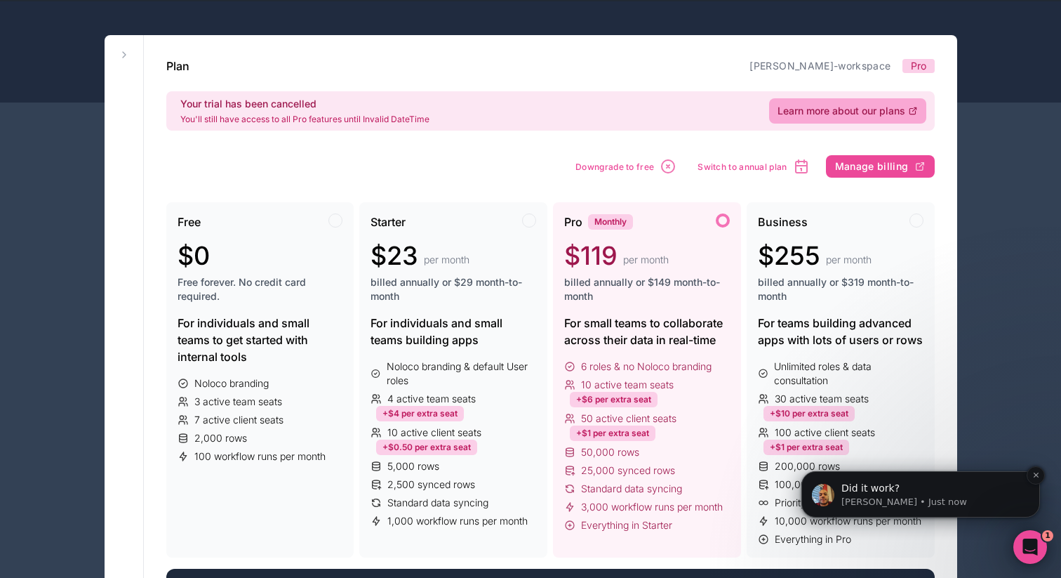
click at [899, 503] on p "Carlos • Just now" at bounding box center [932, 502] width 181 height 13
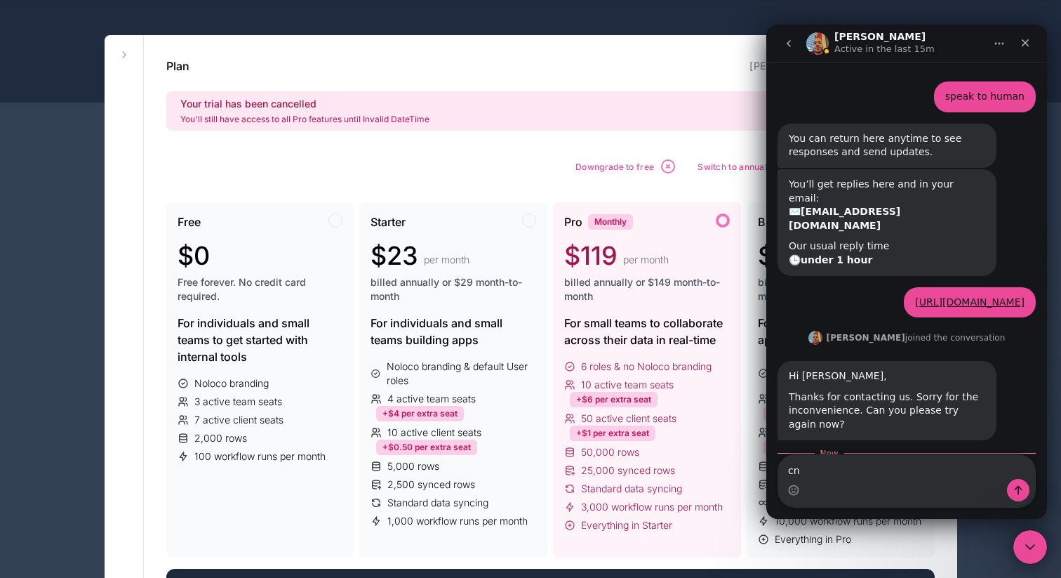
scroll to position [1147, 0]
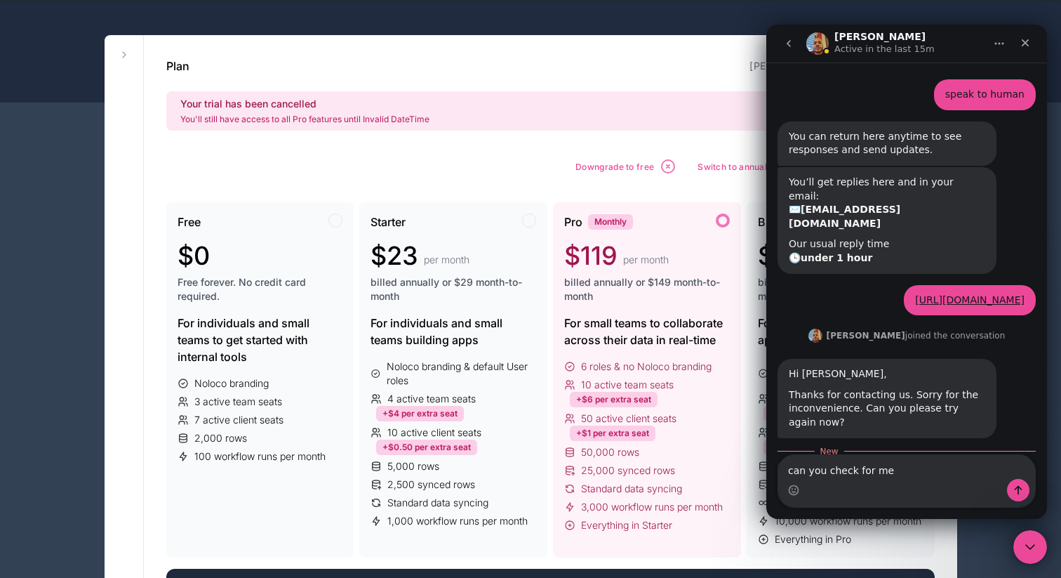
type textarea "can you check for me"
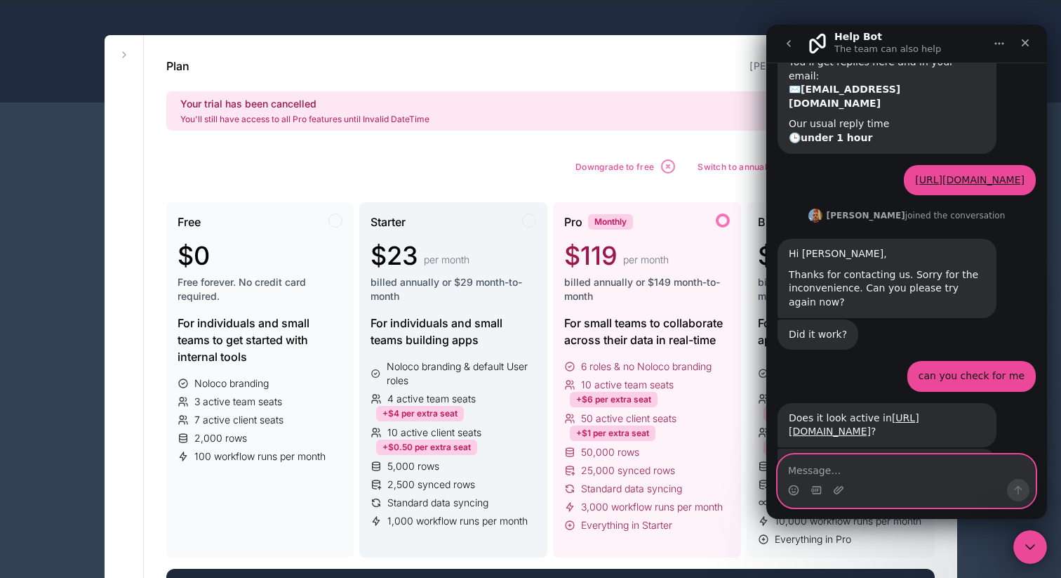
scroll to position [1267, 0]
